Goal: Task Accomplishment & Management: Use online tool/utility

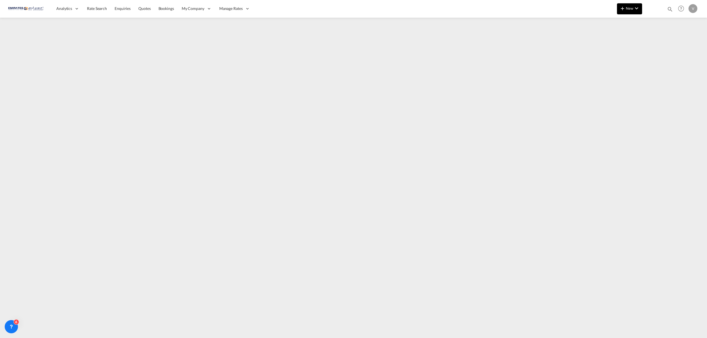
click at [629, 7] on span "New" at bounding box center [629, 8] width 21 height 4
click at [667, 42] on div "Ratesheet" at bounding box center [659, 42] width 20 height 14
click at [624, 8] on md-icon "icon-plus 400-fg" at bounding box center [622, 8] width 7 height 7
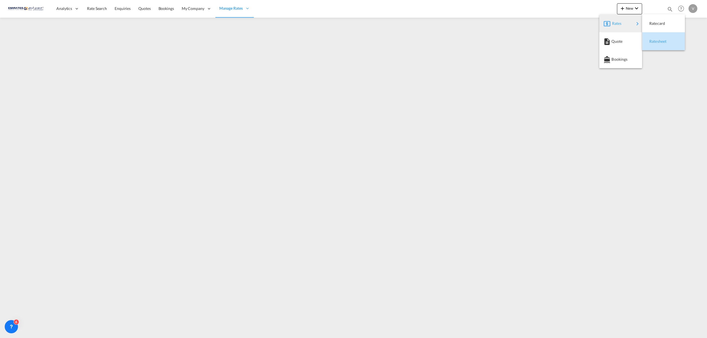
click at [655, 41] on span "Ratesheet" at bounding box center [652, 41] width 6 height 11
